Goal: Find specific page/section: Find specific page/section

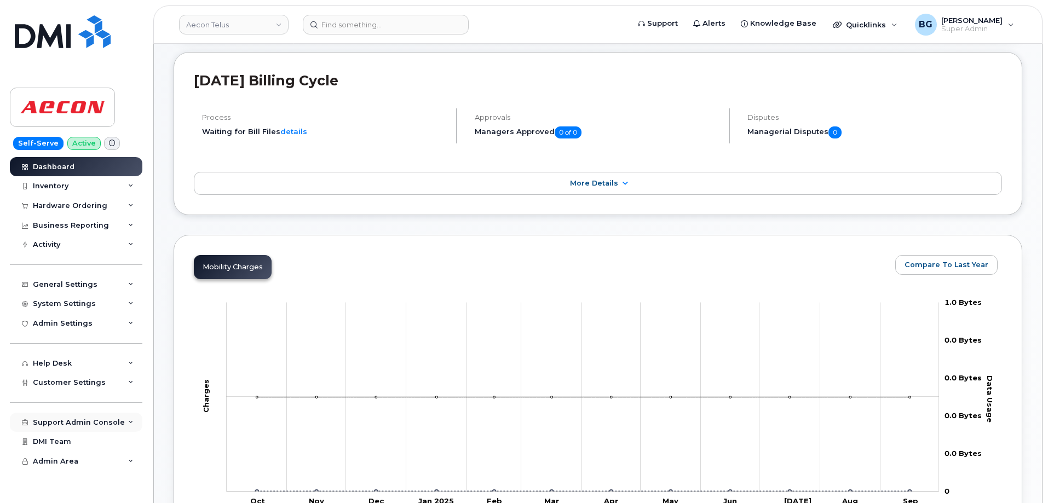
scroll to position [109, 0]
click at [73, 379] on span "Customer Settings" at bounding box center [69, 382] width 73 height 8
click at [76, 379] on span "Customer Settings" at bounding box center [69, 382] width 73 height 8
click at [70, 418] on div "Support Admin Console" at bounding box center [79, 422] width 92 height 9
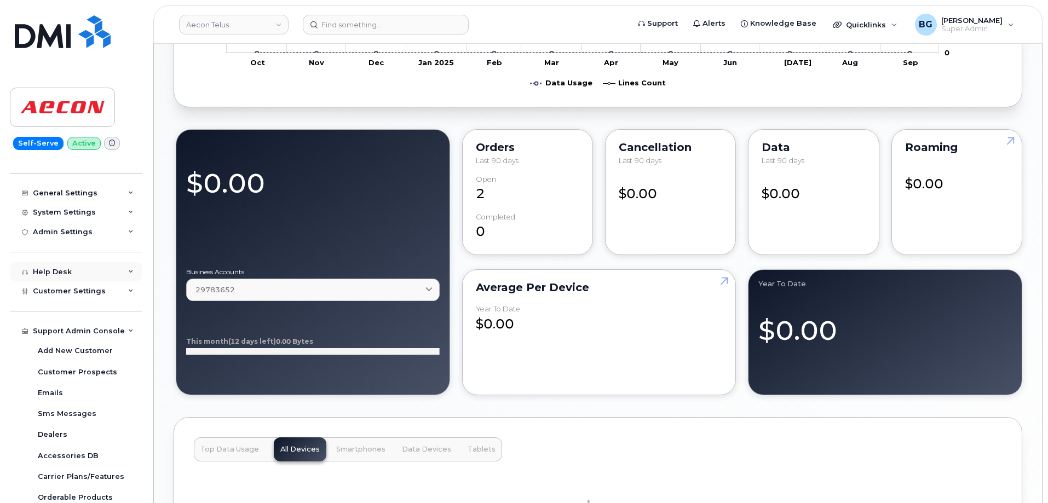
scroll to position [89, 0]
click at [61, 298] on div "Customer Settings" at bounding box center [76, 294] width 132 height 20
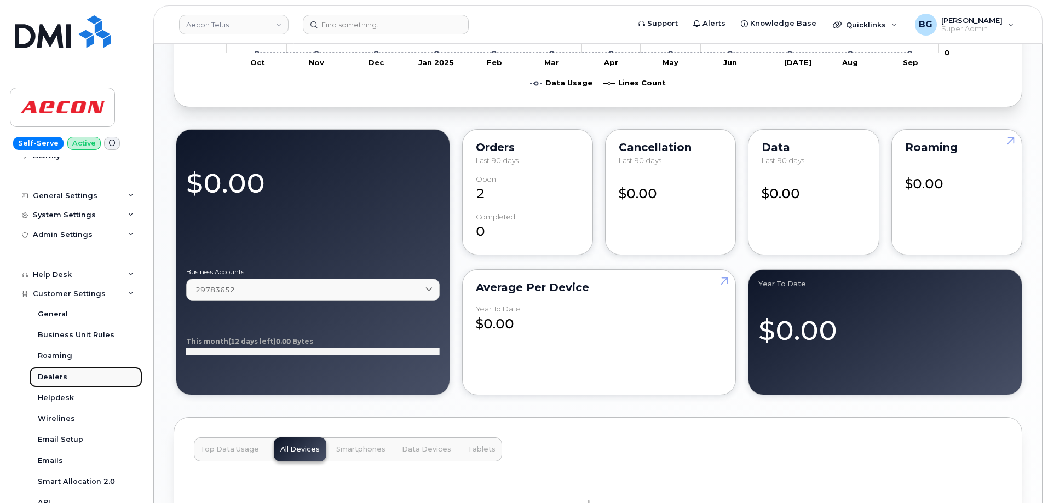
click at [47, 375] on div "Dealers" at bounding box center [53, 377] width 30 height 10
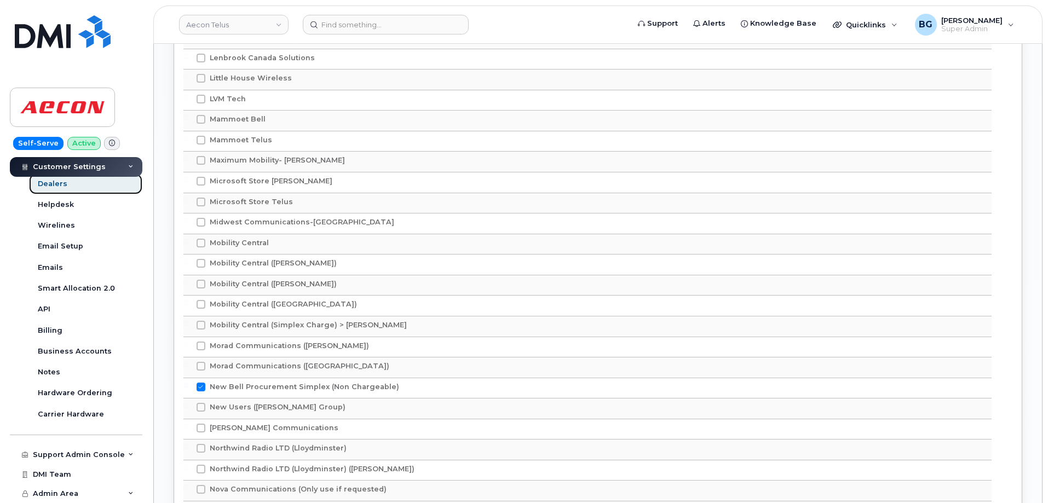
scroll to position [1934, 0]
click at [54, 244] on div "Email Setup" at bounding box center [60, 246] width 45 height 10
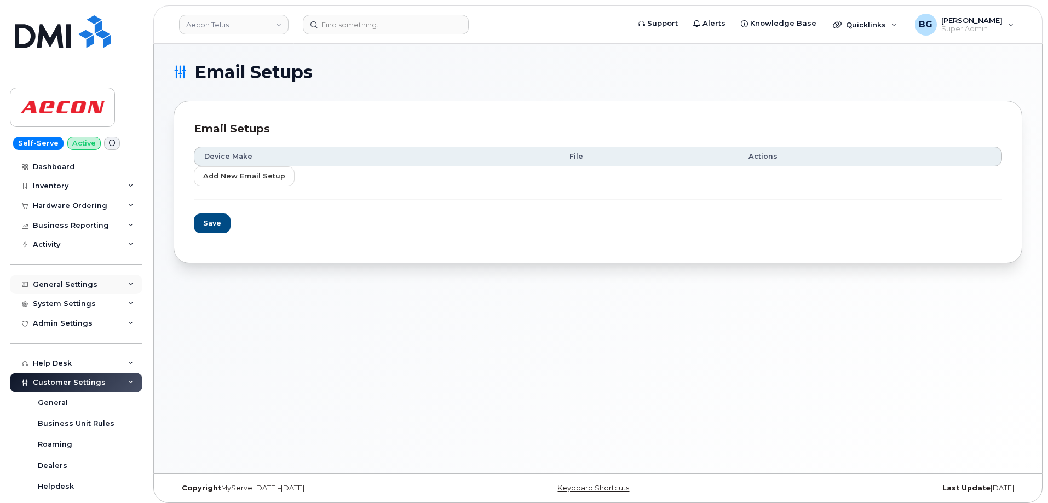
click at [60, 283] on div "General Settings" at bounding box center [65, 284] width 65 height 9
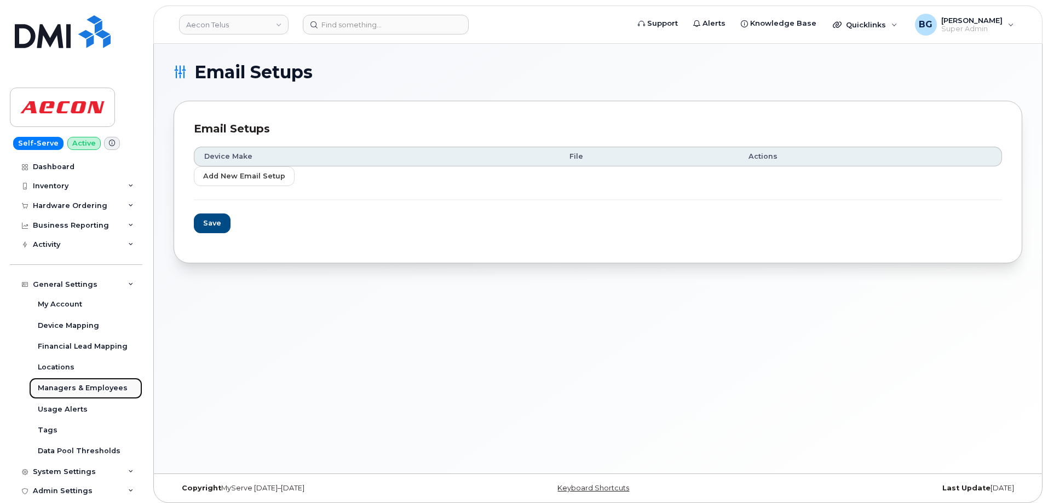
click at [62, 384] on div "Managers & Employees" at bounding box center [83, 388] width 90 height 10
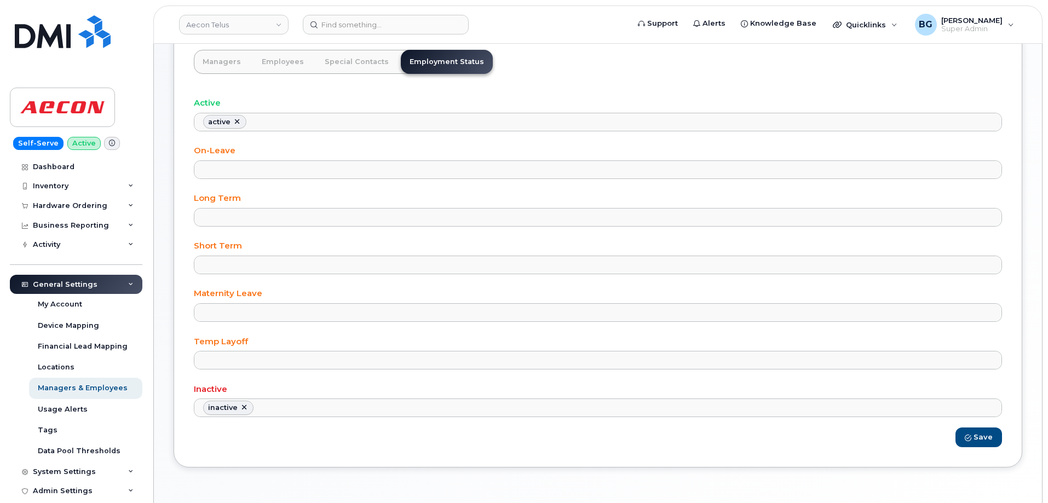
scroll to position [106, 0]
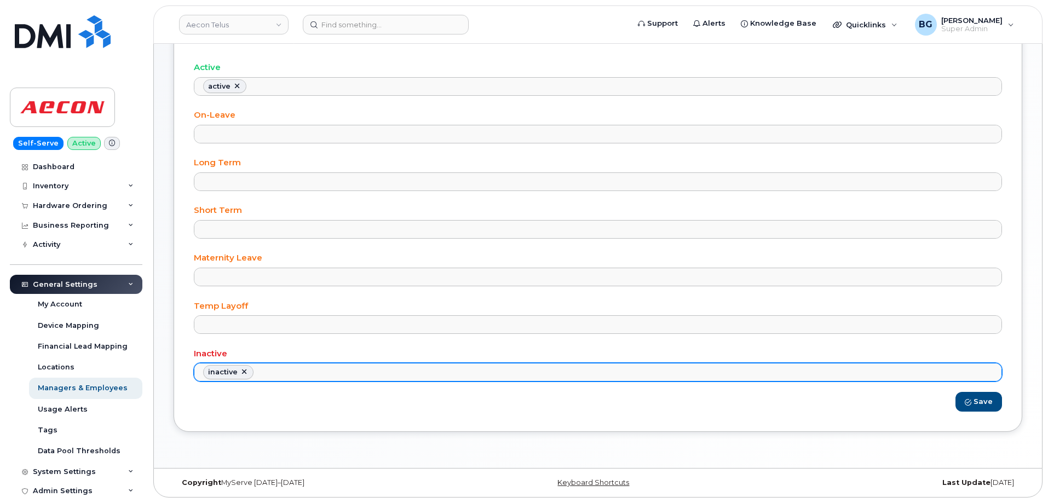
click at [325, 371] on ul "inactive" at bounding box center [597, 372] width 807 height 18
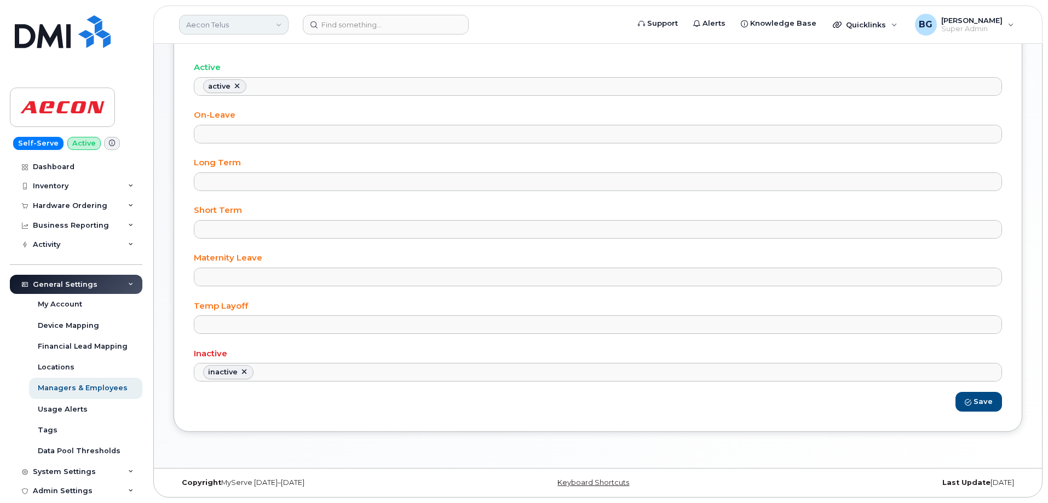
click at [231, 25] on link "Aecon Telus" at bounding box center [233, 25] width 109 height 20
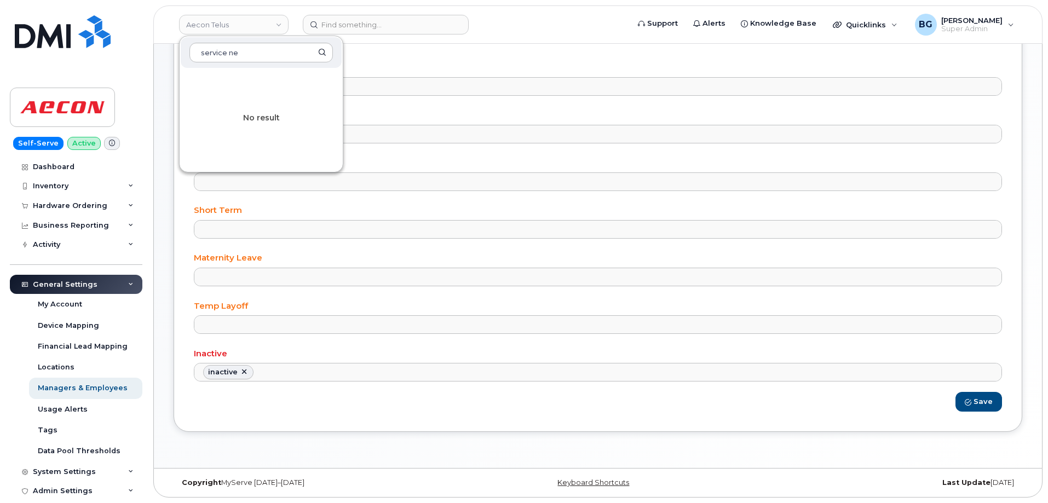
type input "service new"
drag, startPoint x: 253, startPoint y: 51, endPoint x: 94, endPoint y: 54, distance: 159.3
click at [153, 44] on div "Aecon Telus service new No result Support Alerts Knowledge Base Quicklinks Susp…" at bounding box center [597, 24] width 889 height 38
